Goal: Information Seeking & Learning: Learn about a topic

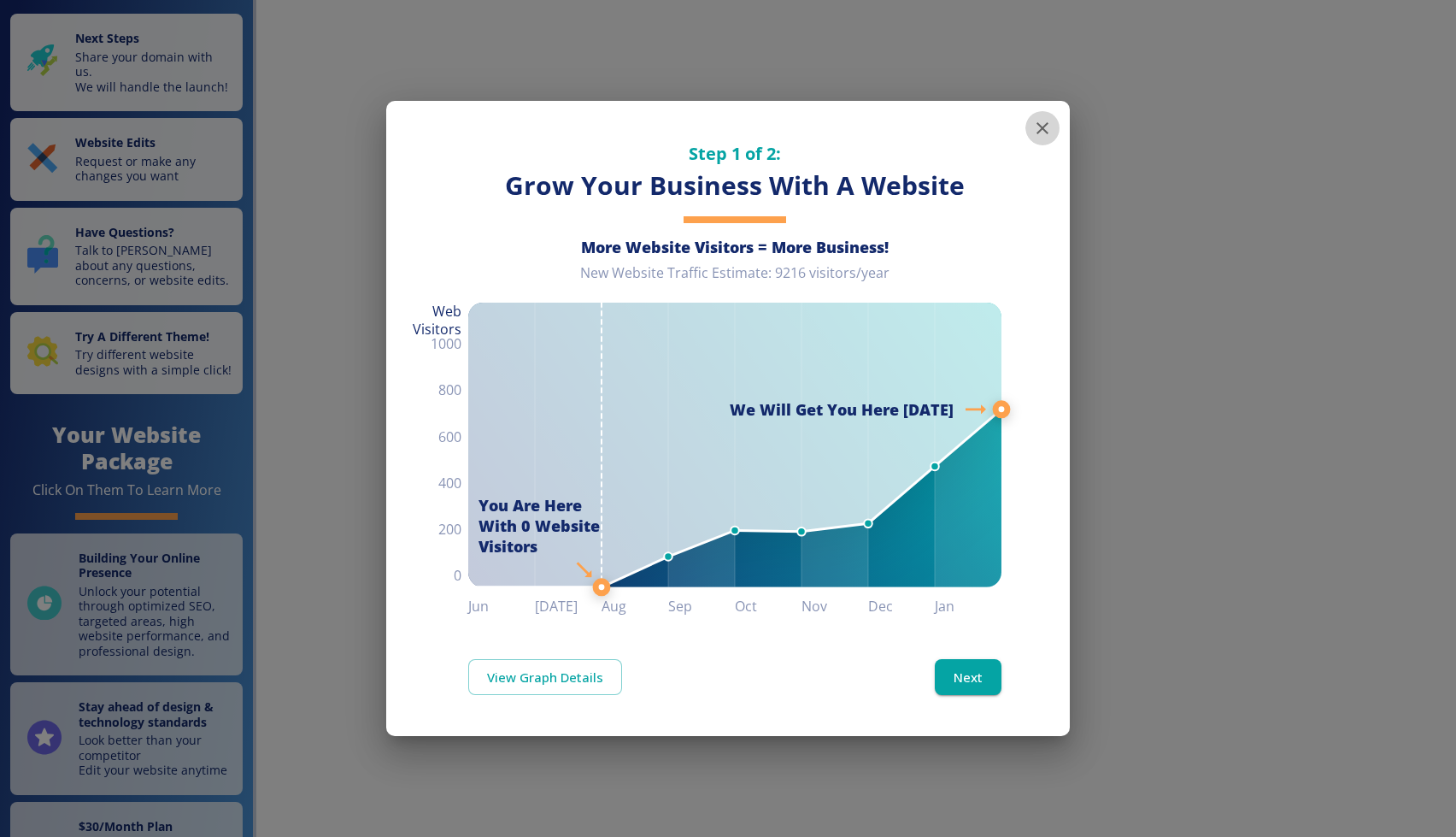
click at [1038, 122] on icon "button" at bounding box center [1042, 128] width 21 height 21
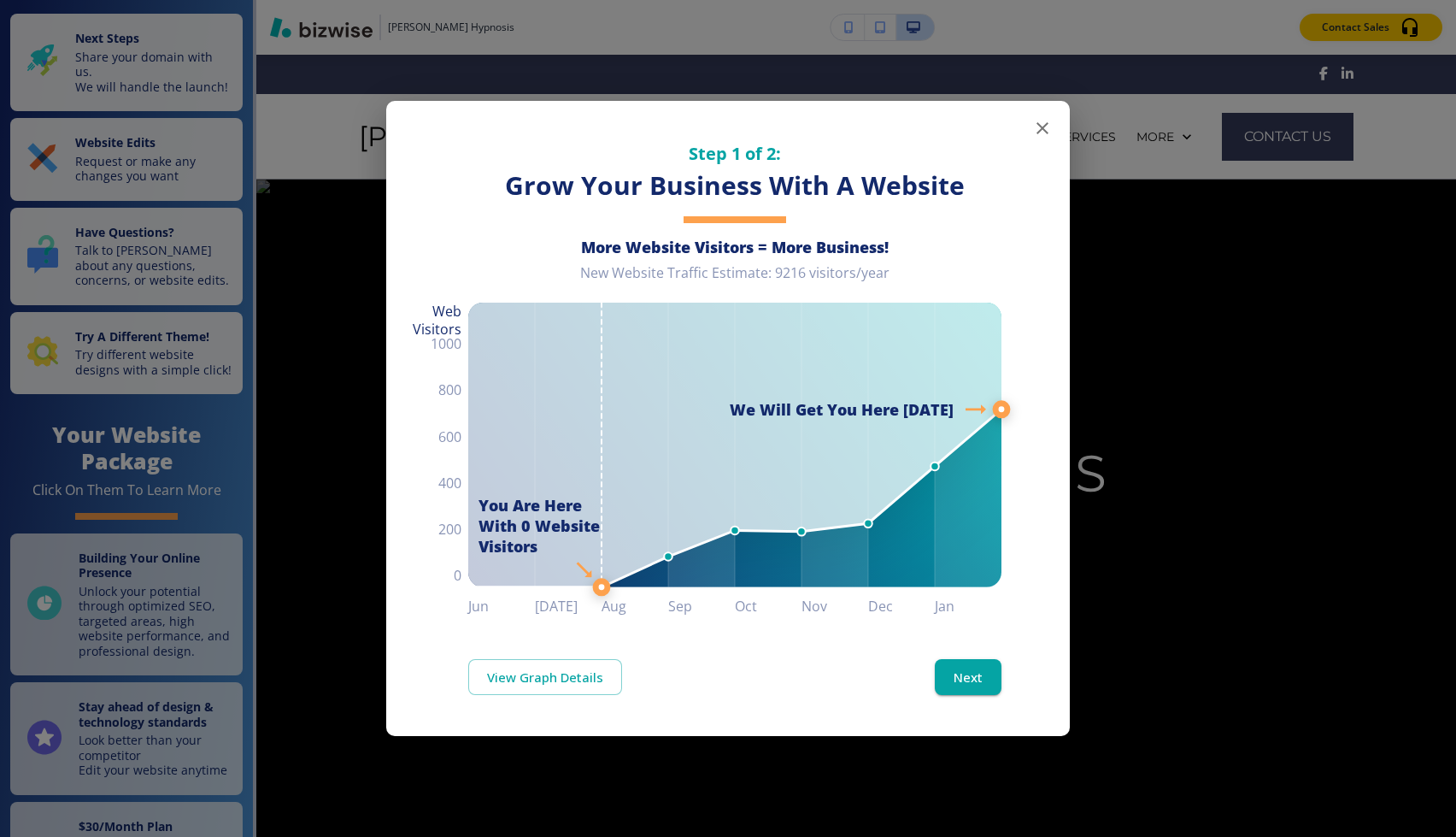
click at [1047, 130] on icon "button" at bounding box center [1042, 128] width 21 height 21
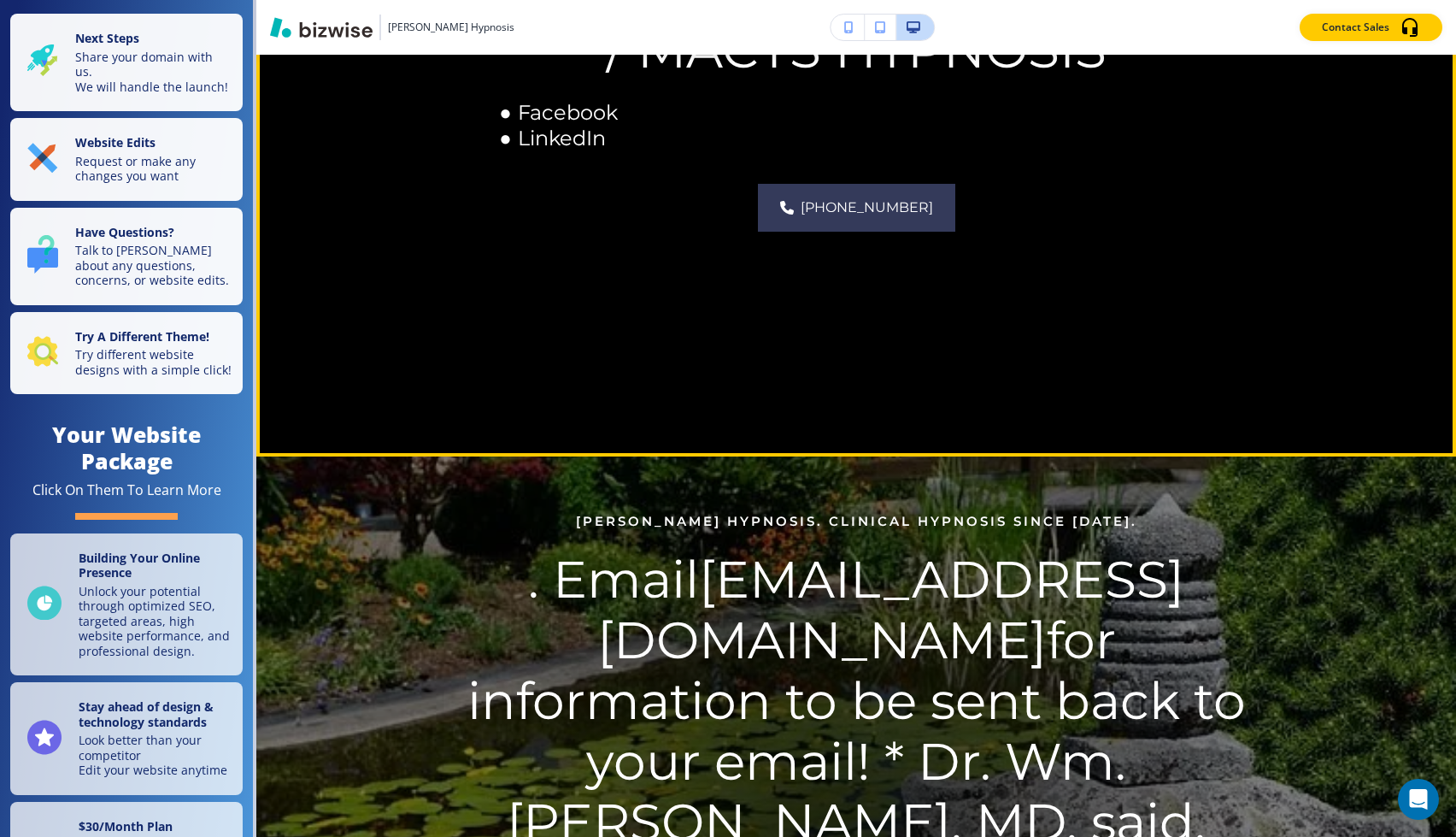
scroll to position [457, 0]
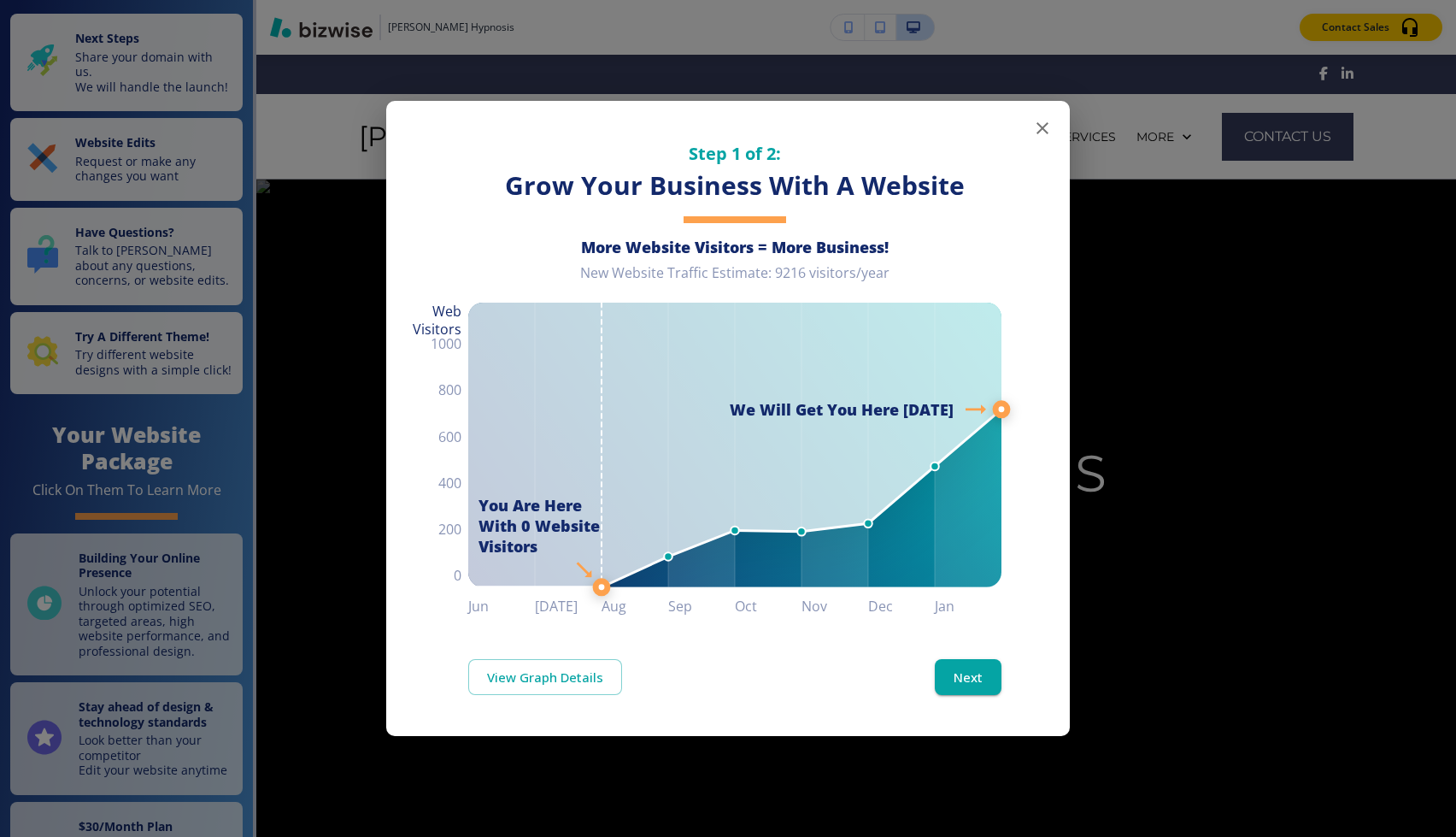
click at [1039, 125] on icon "button" at bounding box center [1042, 128] width 12 height 12
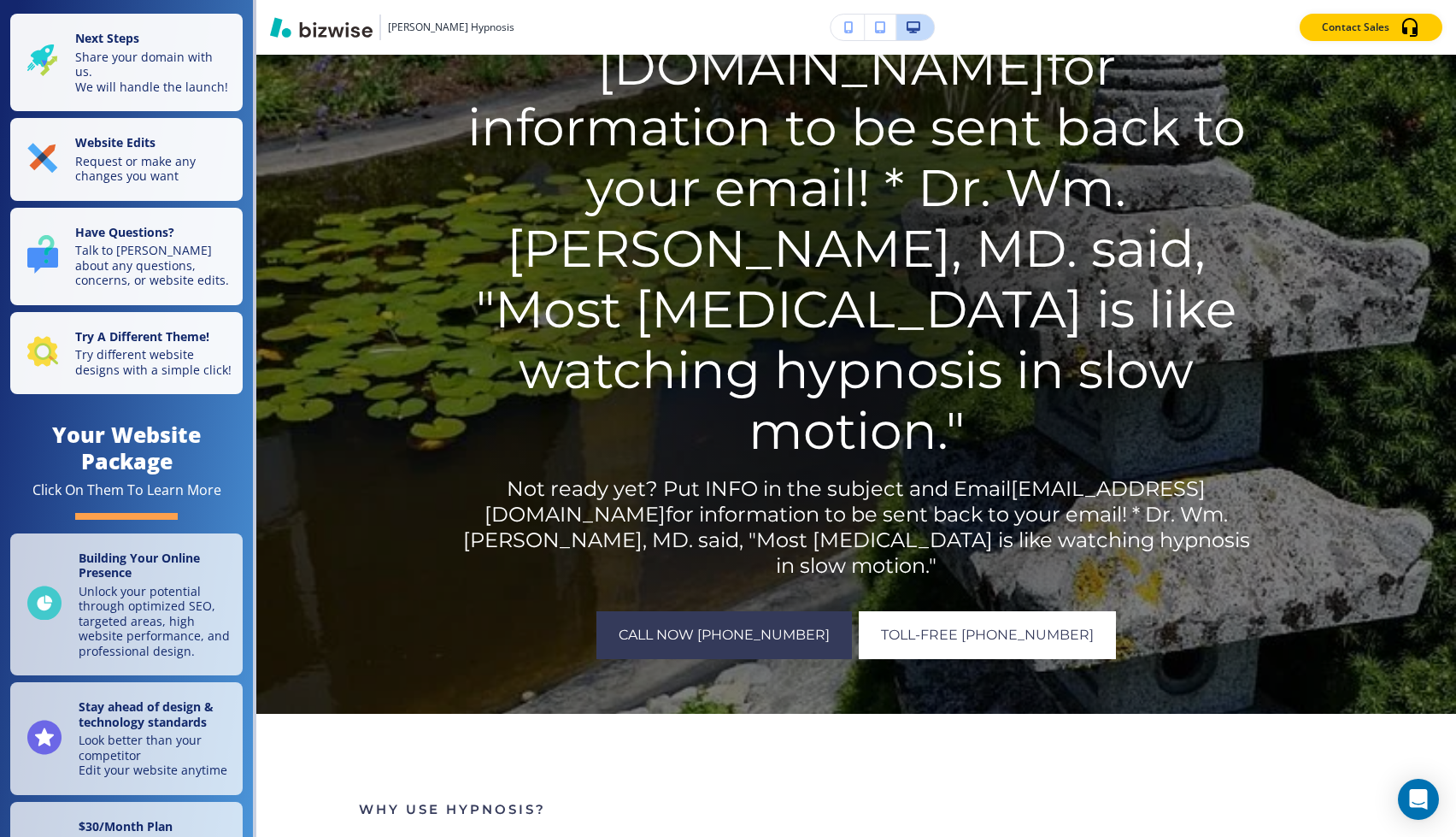
scroll to position [1001, 0]
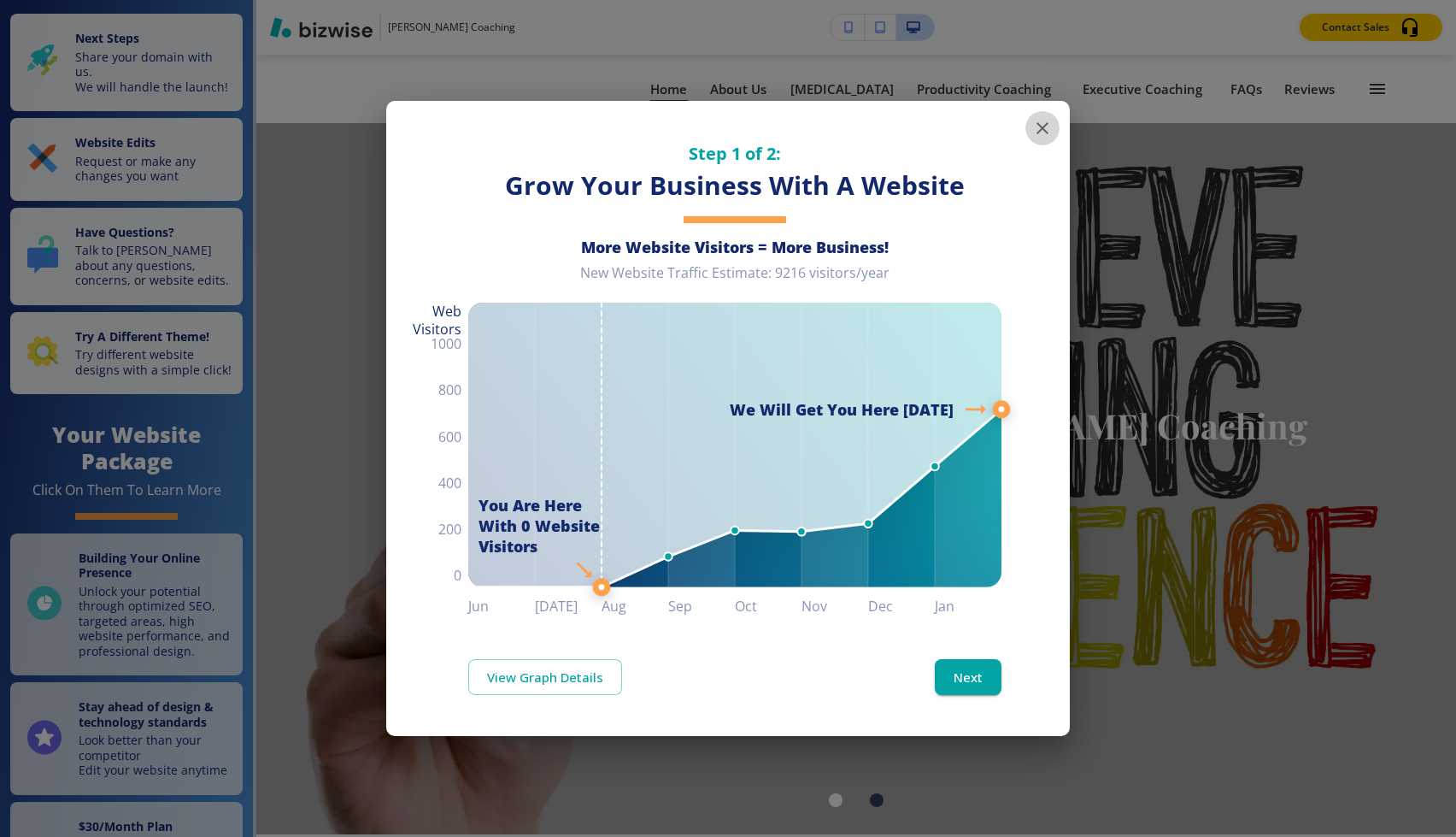
click at [1037, 124] on icon "button" at bounding box center [1042, 128] width 21 height 21
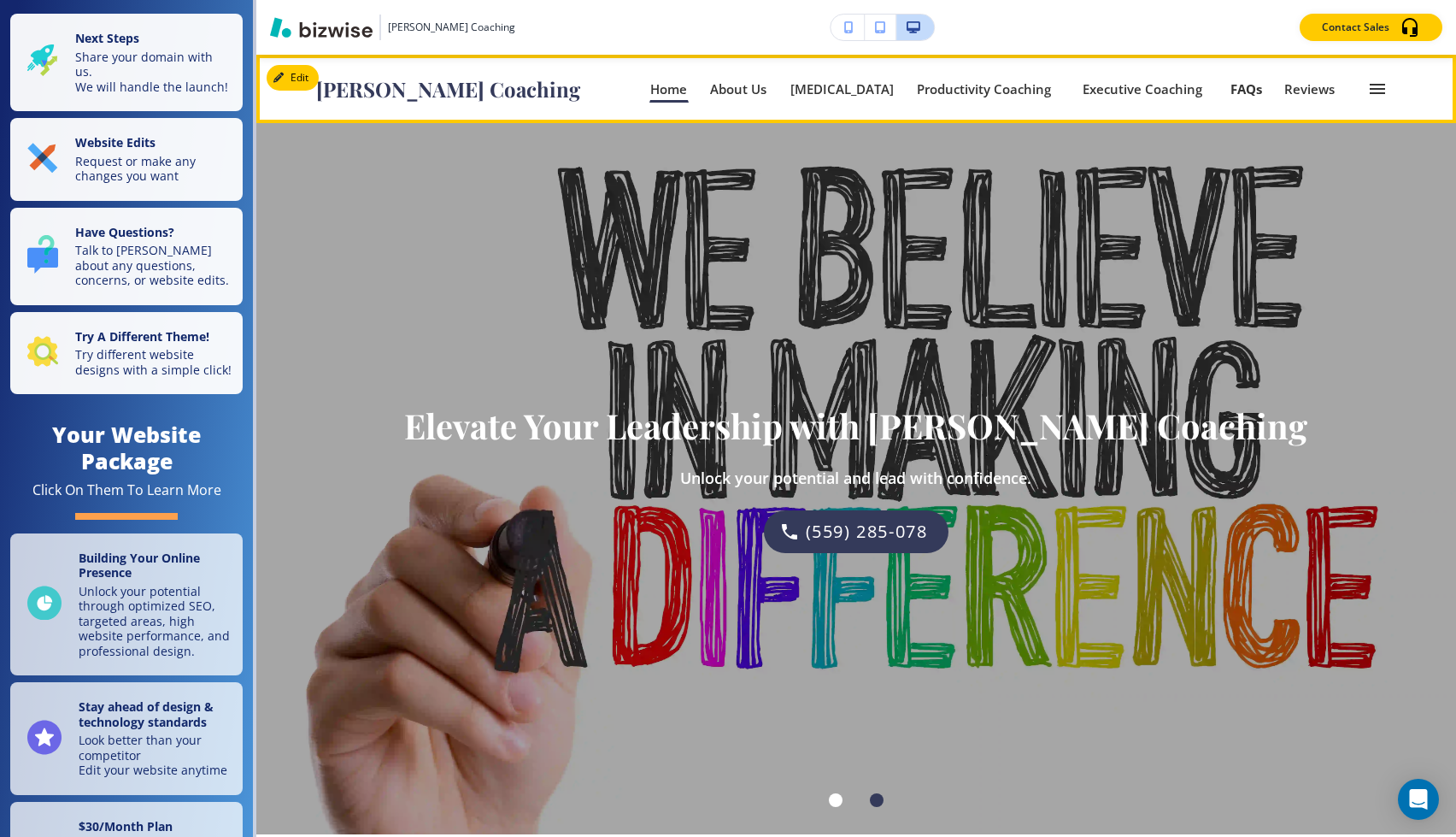
click at [1262, 90] on p "FAQs" at bounding box center [1246, 89] width 32 height 13
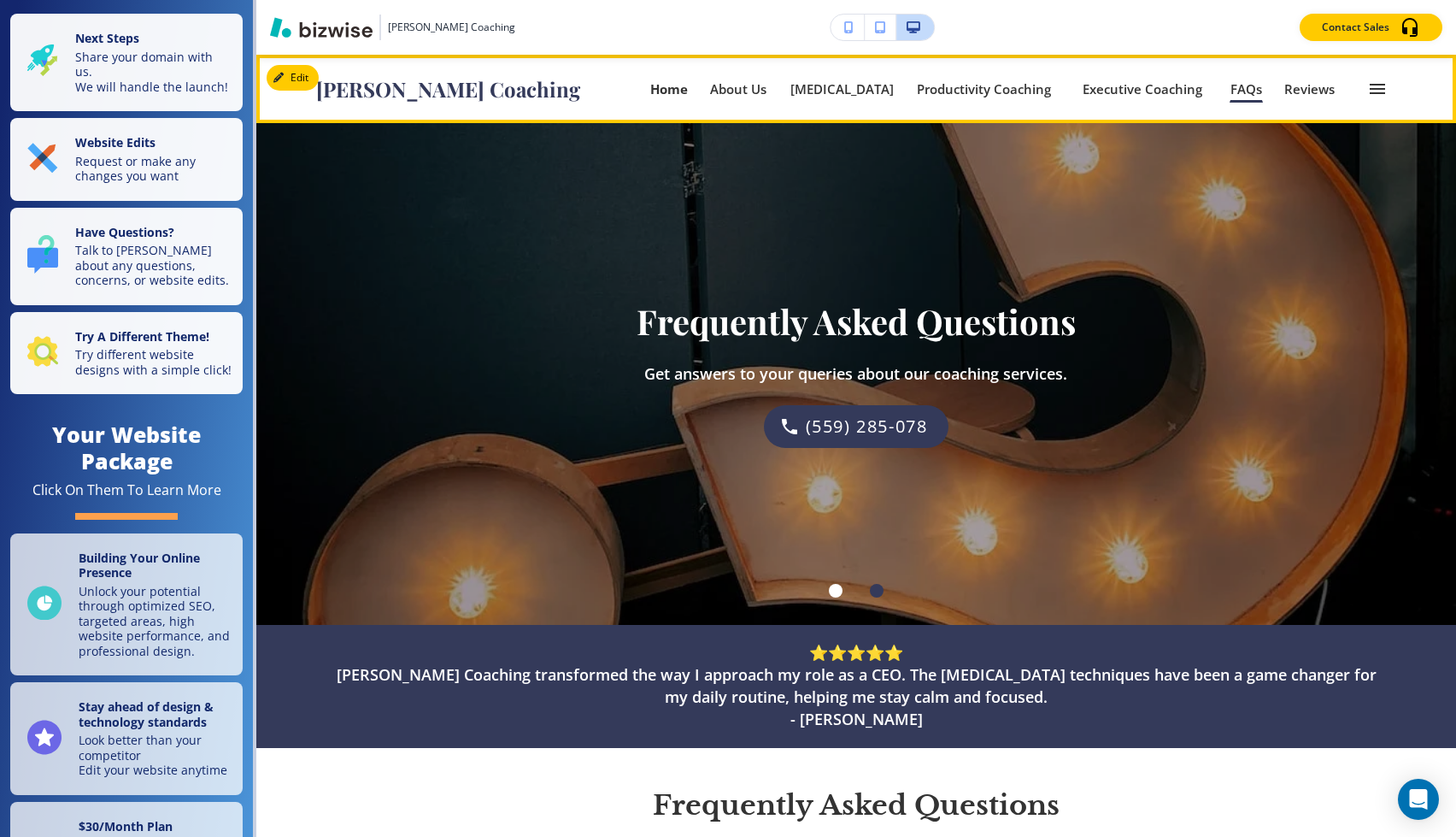
click at [688, 83] on p "Home" at bounding box center [669, 89] width 38 height 13
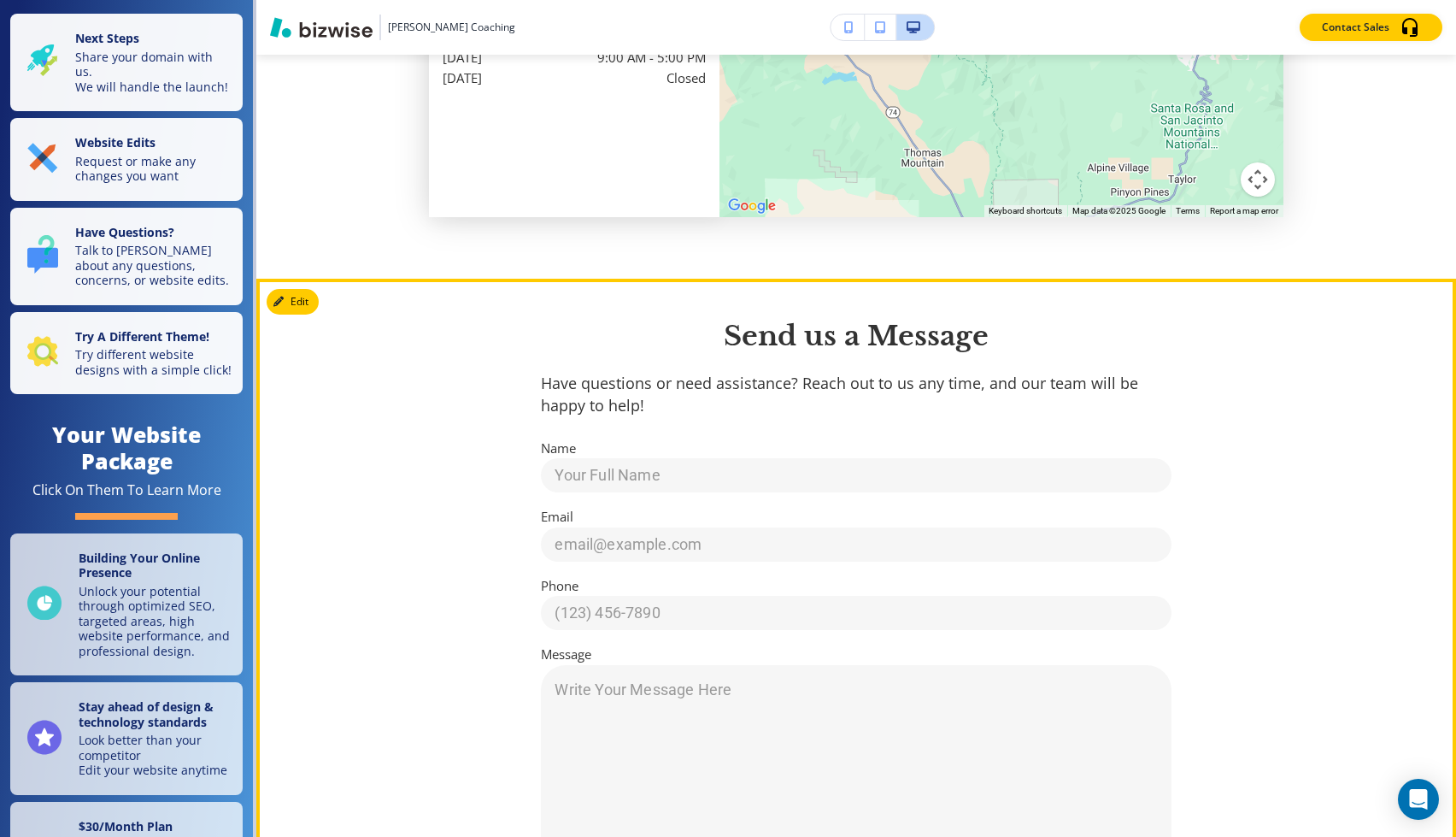
scroll to position [6167, 0]
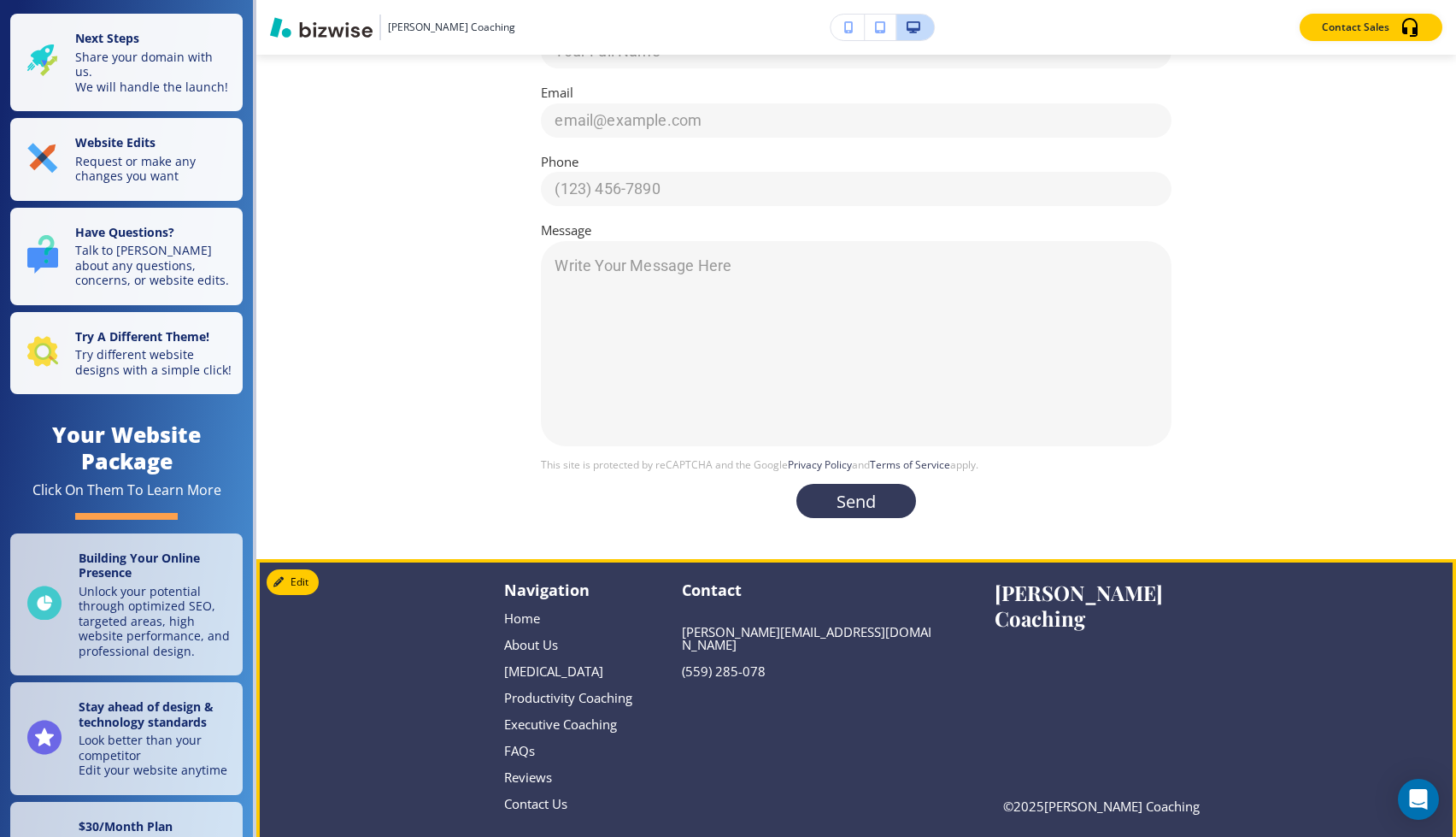
click at [877, 603] on div "Navigation Home Home About Us About Us [MEDICAL_DATA] [MEDICAL_DATA] Productivi…" at bounding box center [749, 698] width 491 height 237
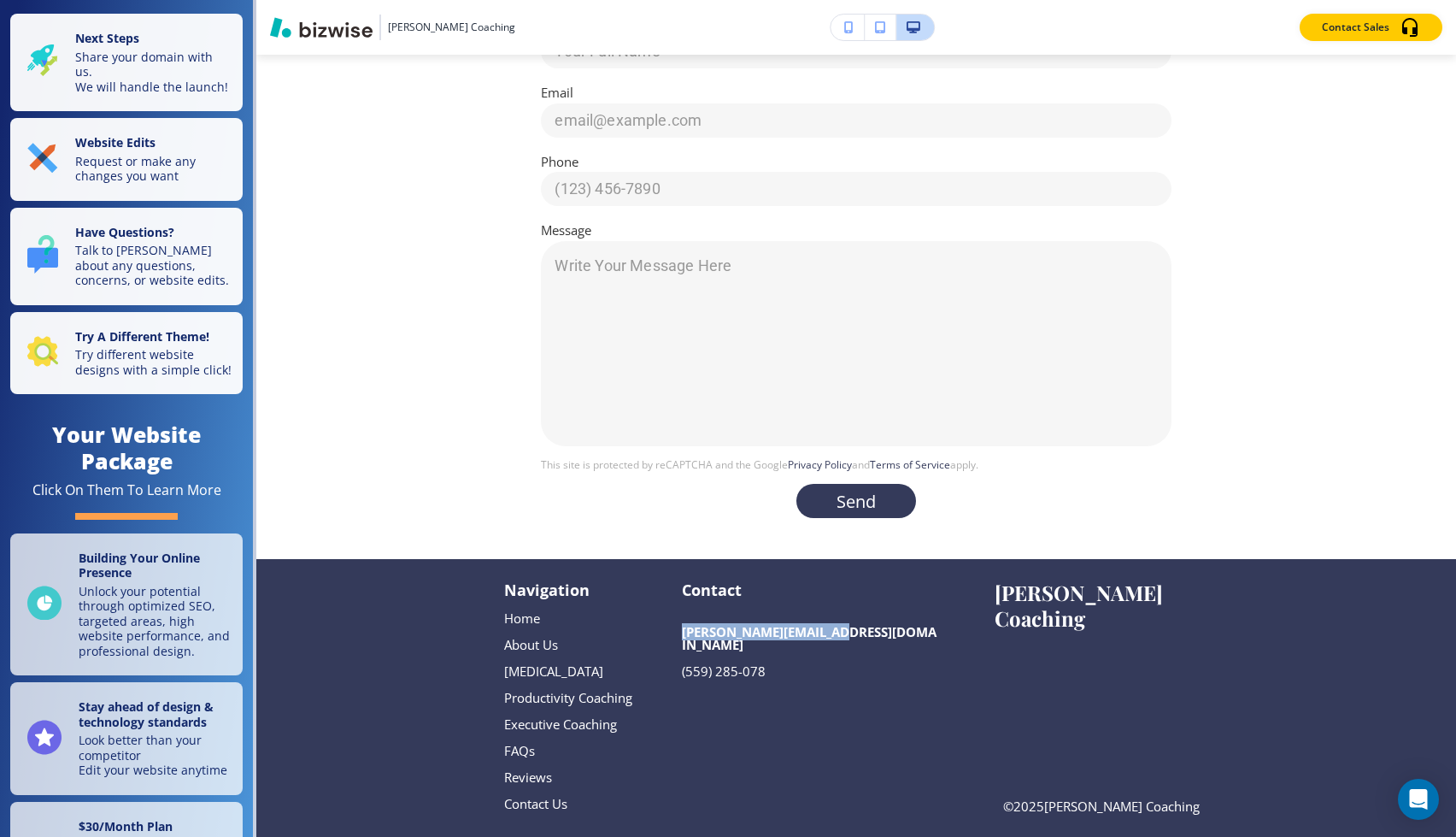
drag, startPoint x: 885, startPoint y: 614, endPoint x: 678, endPoint y: 612, distance: 207.0
click at [678, 612] on div "Navigation Home Home About Us About Us [MEDICAL_DATA] [MEDICAL_DATA] Productivi…" at bounding box center [749, 698] width 491 height 237
copy p "[PERSON_NAME][EMAIL_ADDRESS][DOMAIN_NAME]"
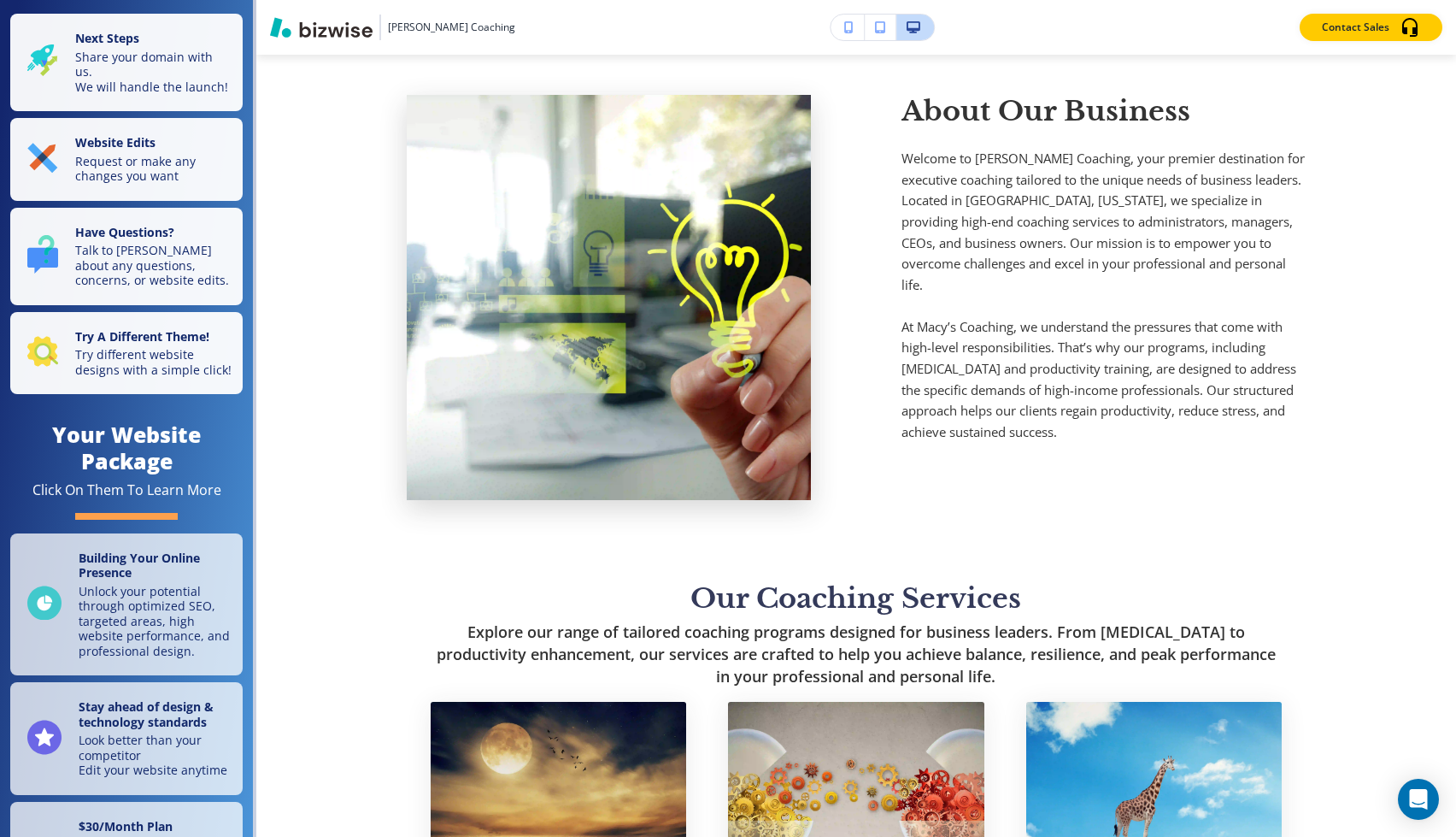
scroll to position [0, 0]
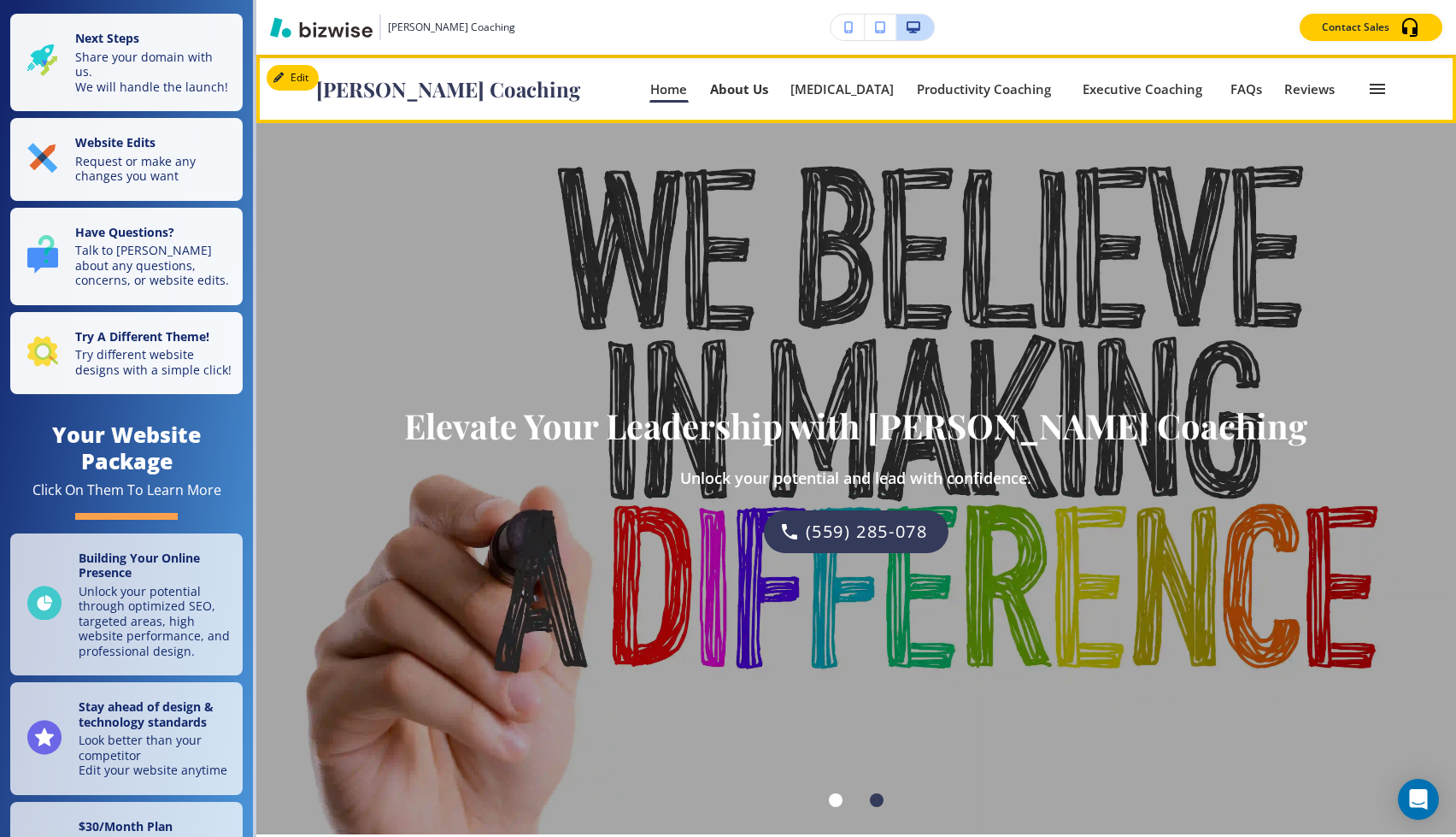
click at [768, 87] on p "About Us" at bounding box center [739, 89] width 58 height 13
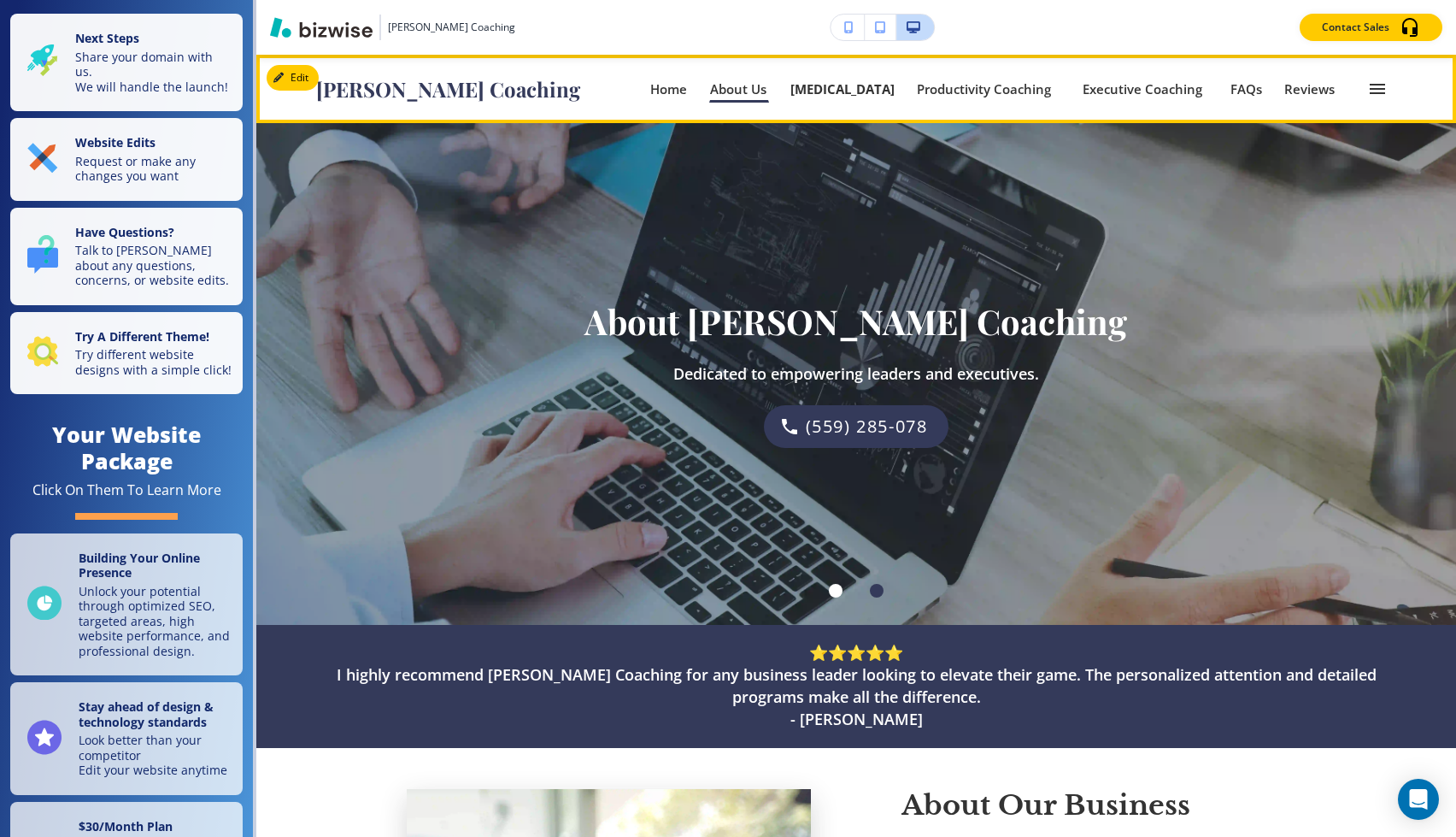
click at [894, 87] on p "[MEDICAL_DATA]" at bounding box center [843, 89] width 105 height 13
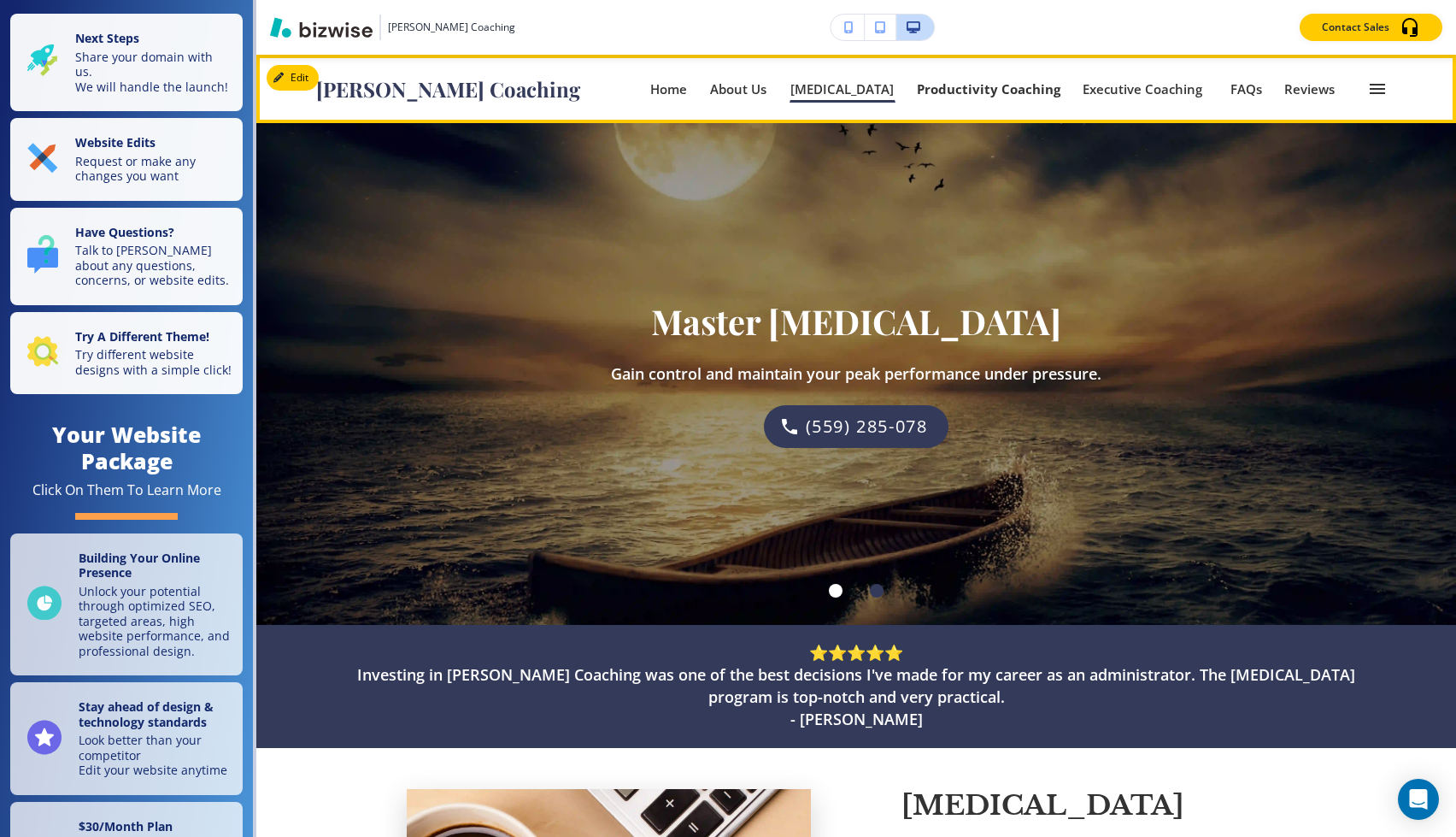
click at [1030, 91] on p "Productivity Coaching" at bounding box center [988, 89] width 143 height 13
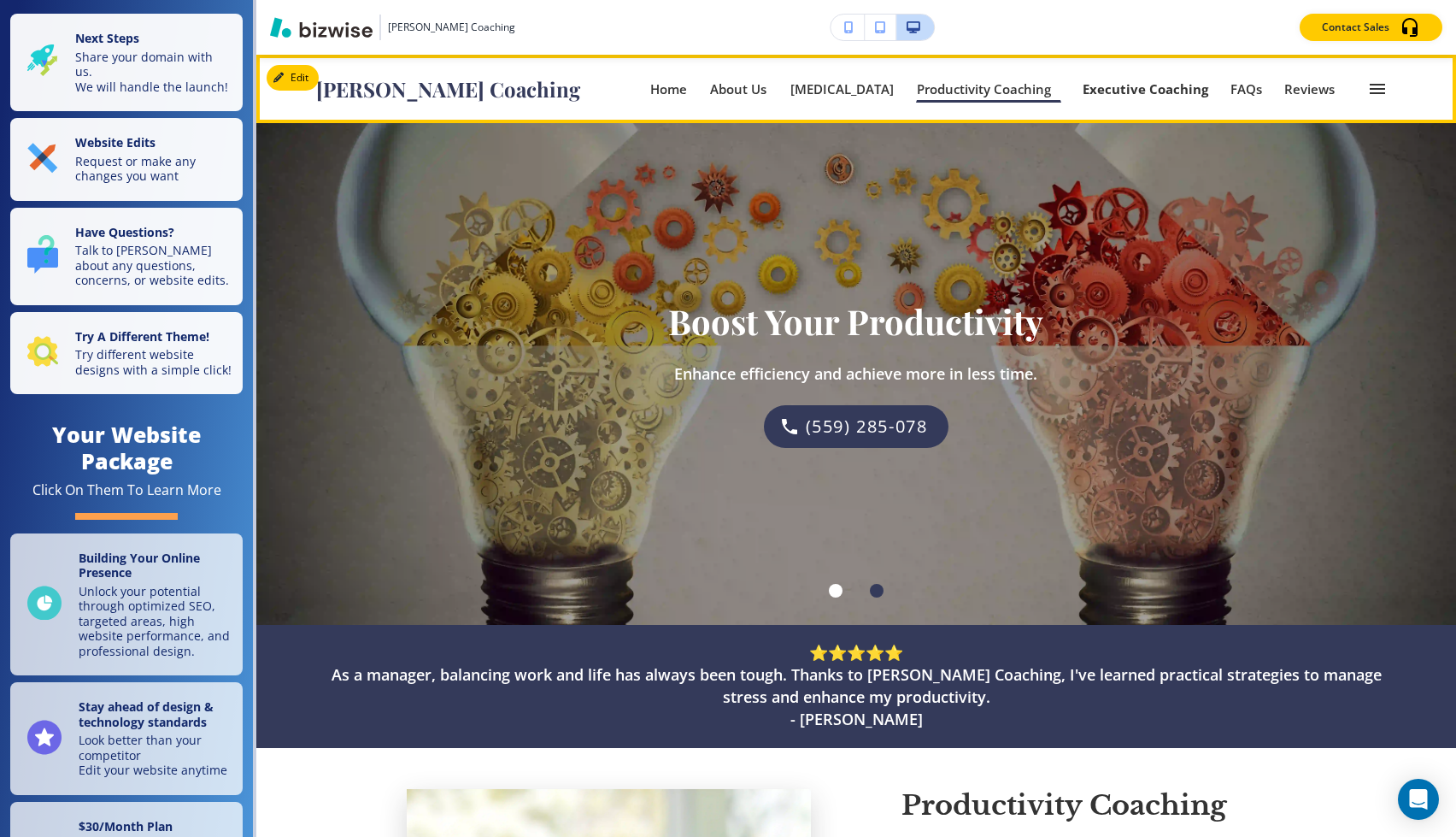
click at [1208, 96] on p "Executive Coaching" at bounding box center [1145, 89] width 125 height 13
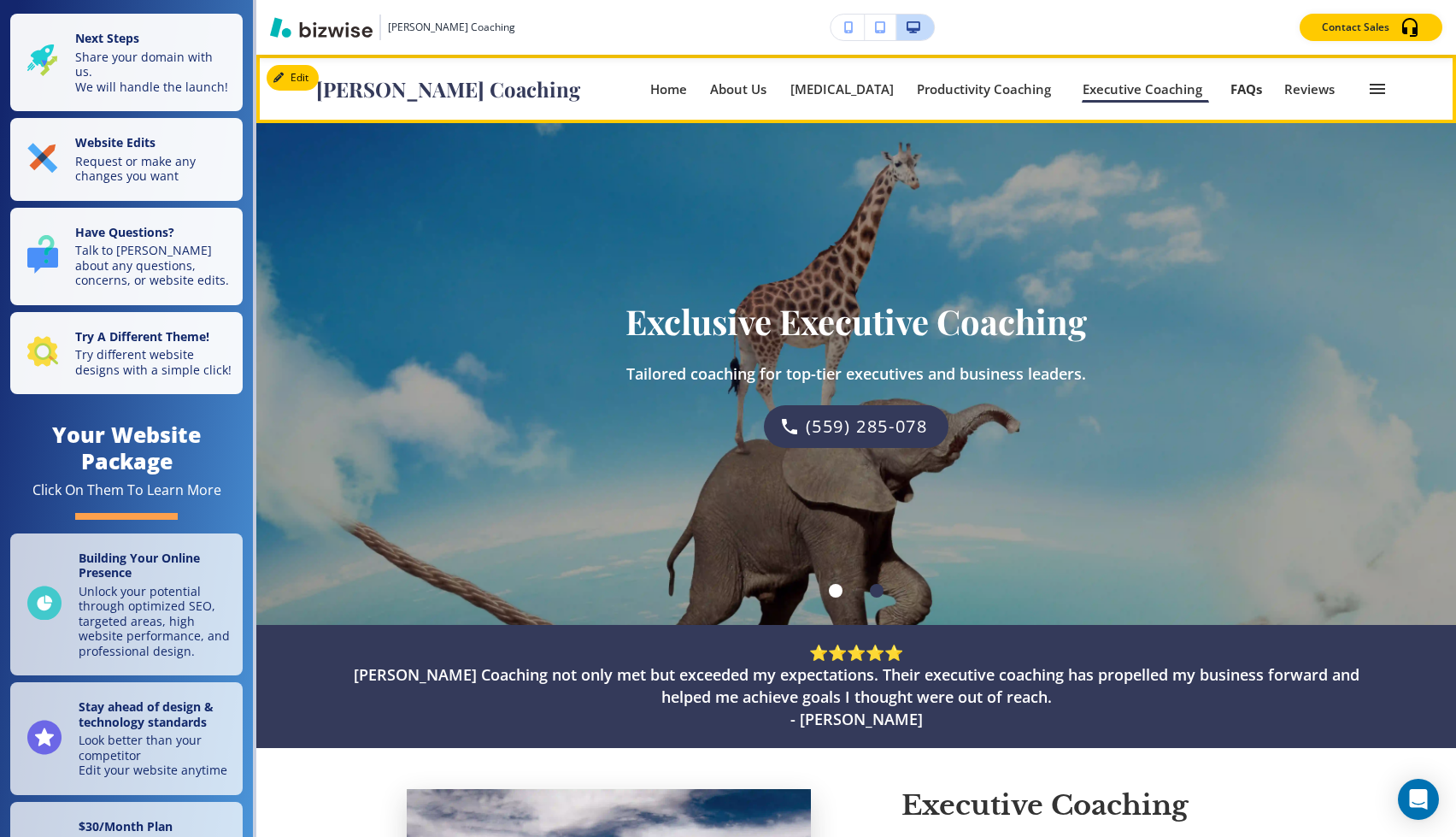
click at [1262, 94] on p "FAQs" at bounding box center [1246, 89] width 32 height 13
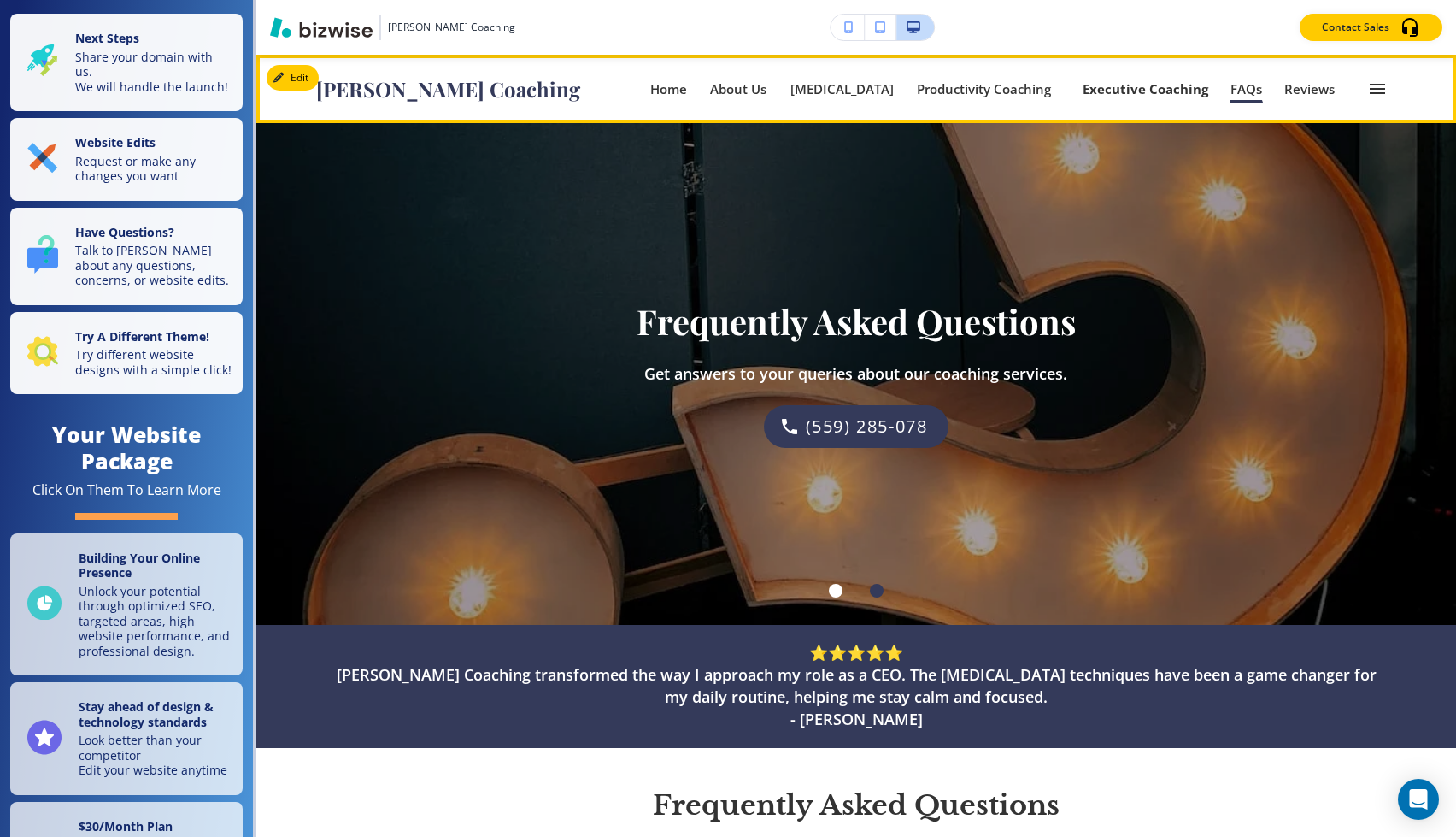
click at [1196, 83] on p "Executive Coaching" at bounding box center [1145, 89] width 125 height 13
